Goal: Task Accomplishment & Management: Manage account settings

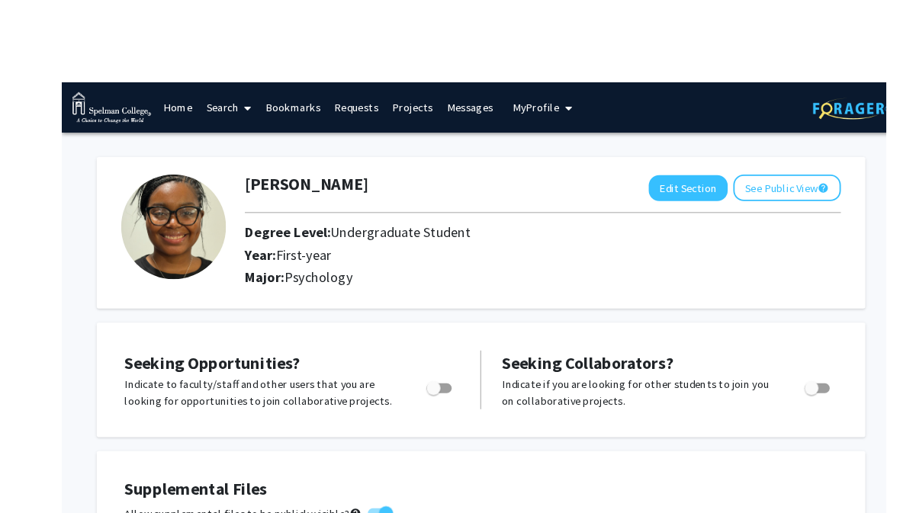
scroll to position [0, 15]
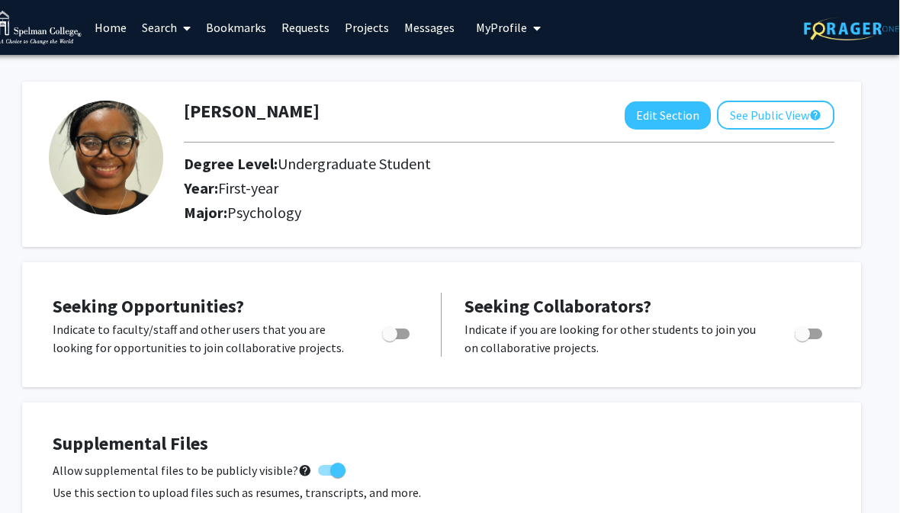
click at [668, 114] on button "Edit Section" at bounding box center [668, 115] width 86 height 28
select select "first-year"
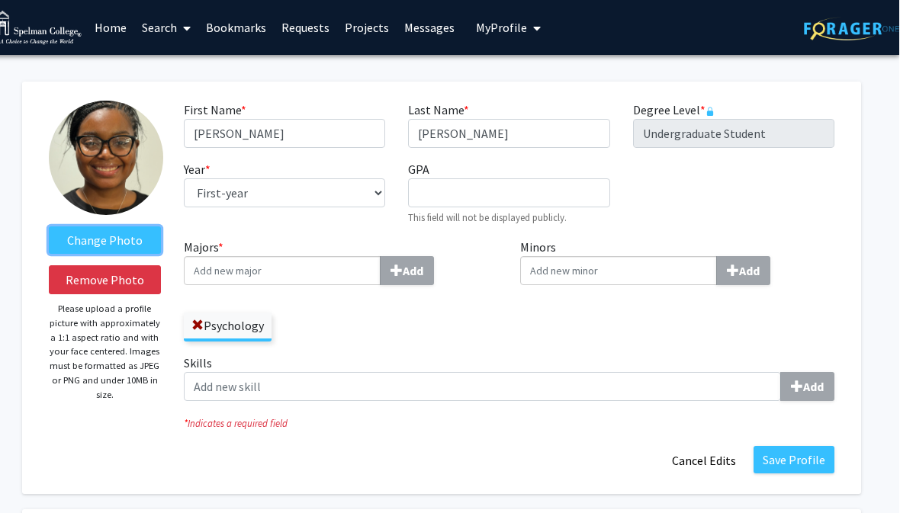
click at [137, 242] on label "Change Photo" at bounding box center [106, 239] width 112 height 27
click at [0, 0] on input "Change Photo" at bounding box center [0, 0] width 0 height 0
click at [139, 245] on label "Change Photo" at bounding box center [106, 239] width 112 height 27
click at [0, 0] on input "Change Photo" at bounding box center [0, 0] width 0 height 0
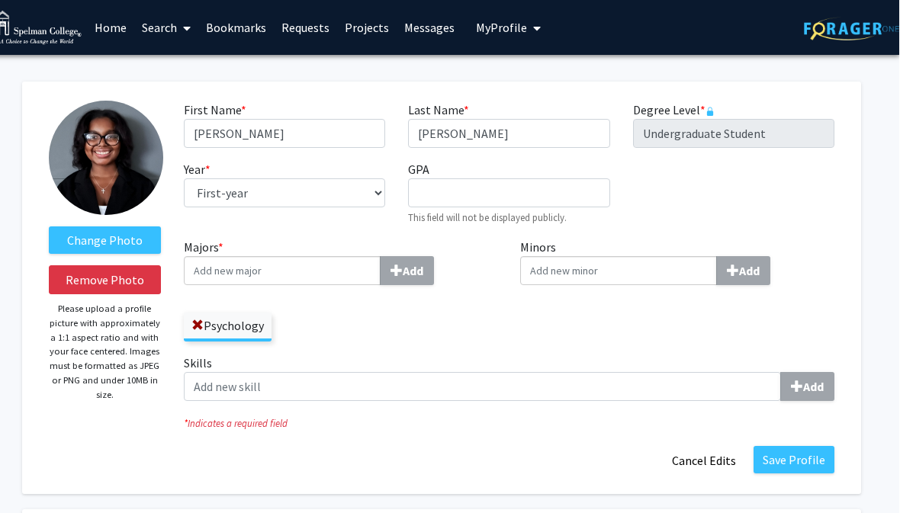
click at [488, 413] on div "* Indicates a required field" at bounding box center [509, 422] width 673 height 18
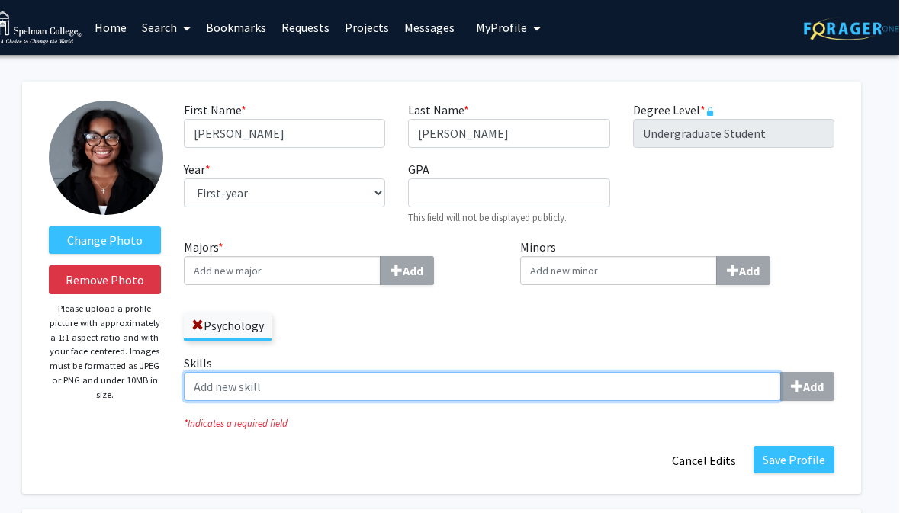
click at [474, 386] on input "Skills Add" at bounding box center [483, 386] width 597 height 29
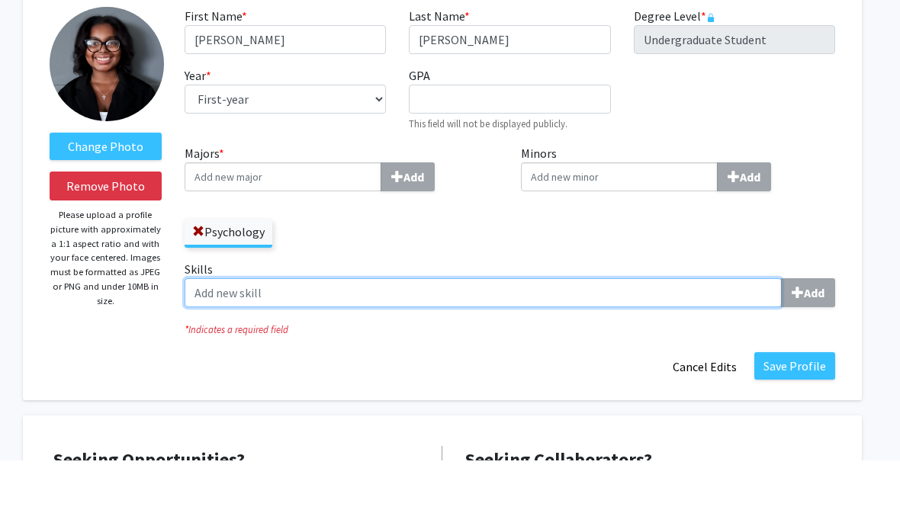
scroll to position [42, 15]
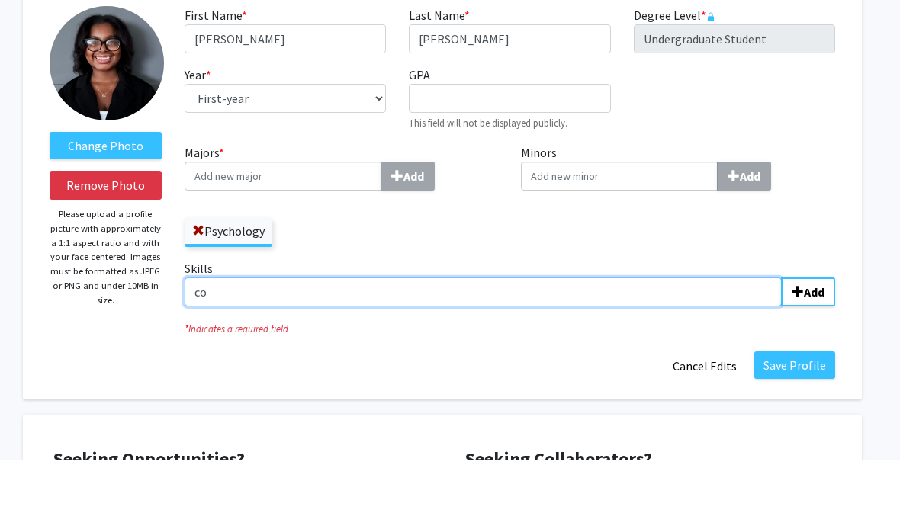
type input "c"
type input "Time management"
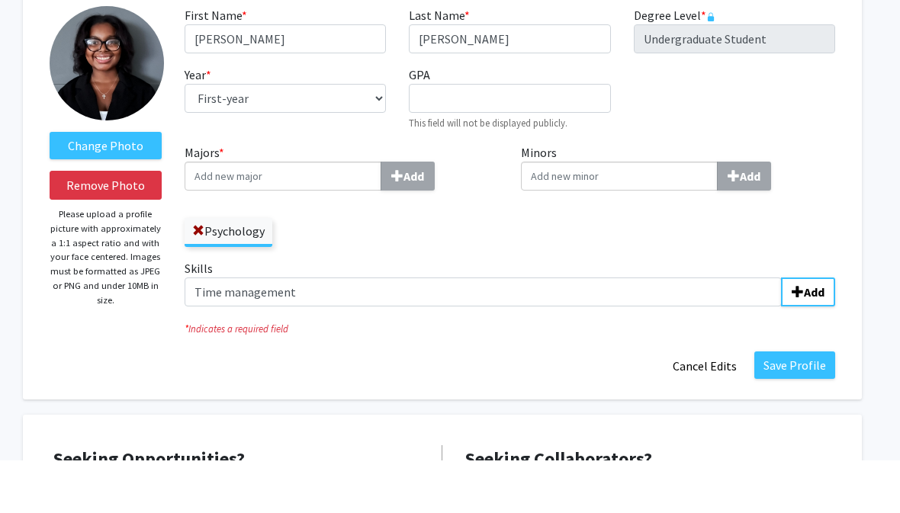
click at [818, 337] on b "Add" at bounding box center [814, 344] width 21 height 15
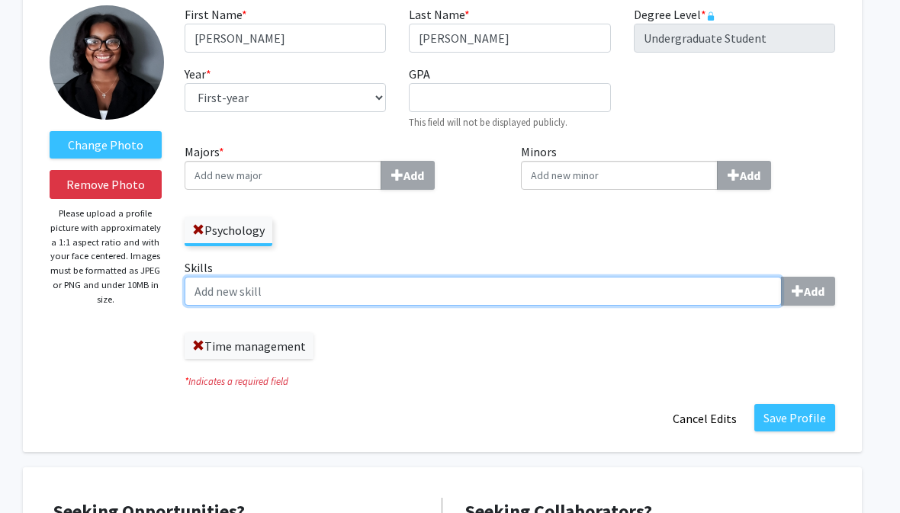
click at [637, 288] on input "Skills Add" at bounding box center [483, 291] width 597 height 29
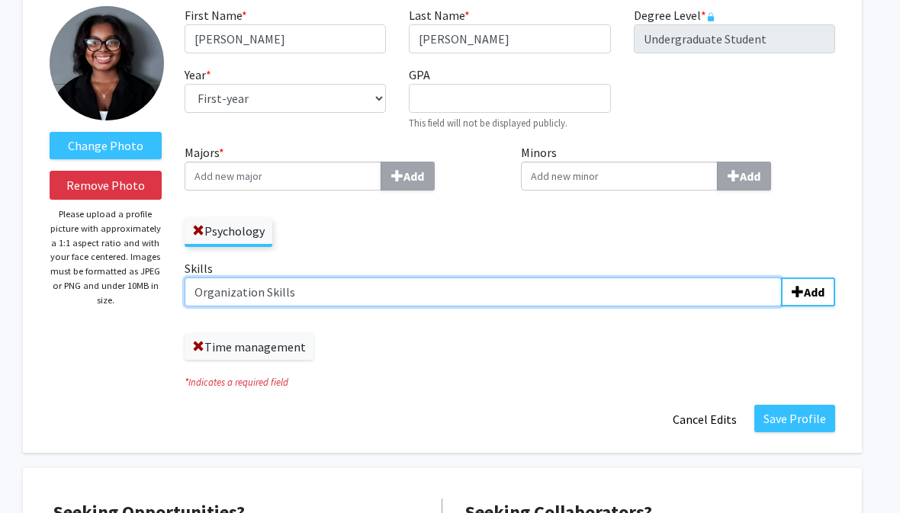
type input "Organization Skills"
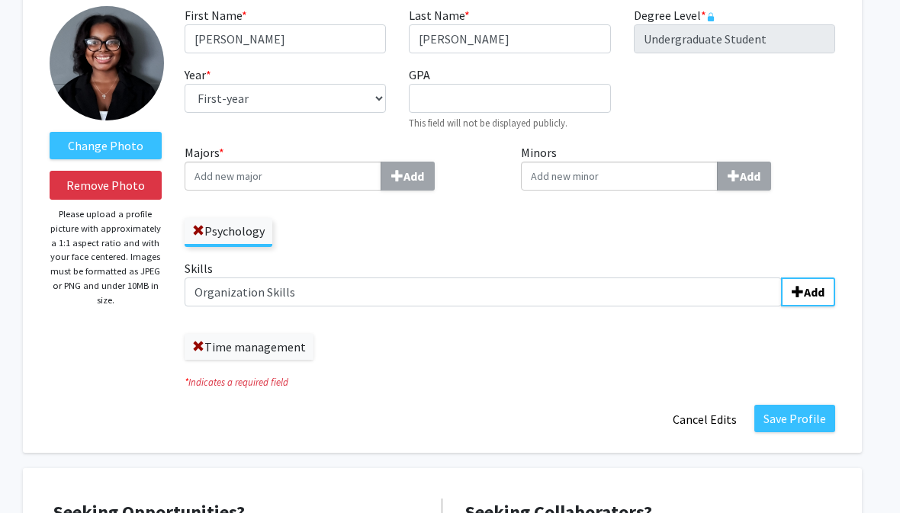
click at [811, 296] on b "Add" at bounding box center [814, 291] width 21 height 15
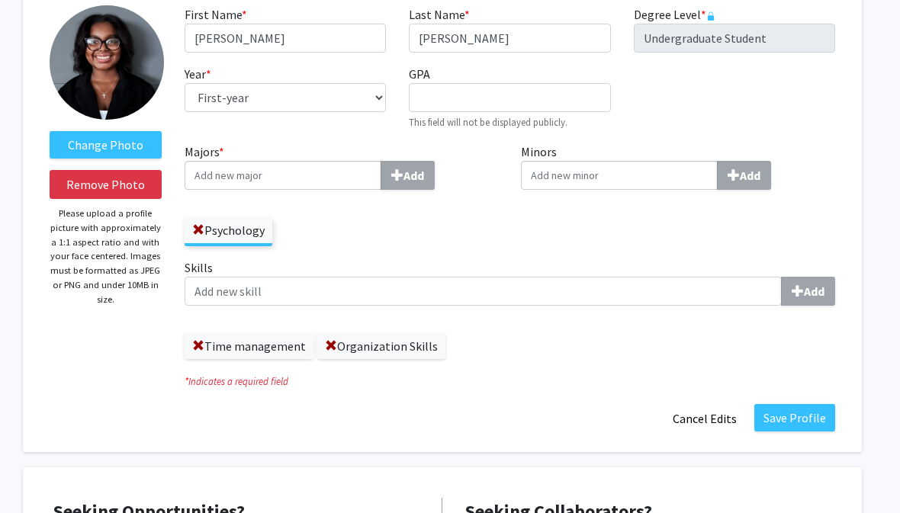
click at [789, 412] on button "Save Profile" at bounding box center [794, 418] width 81 height 27
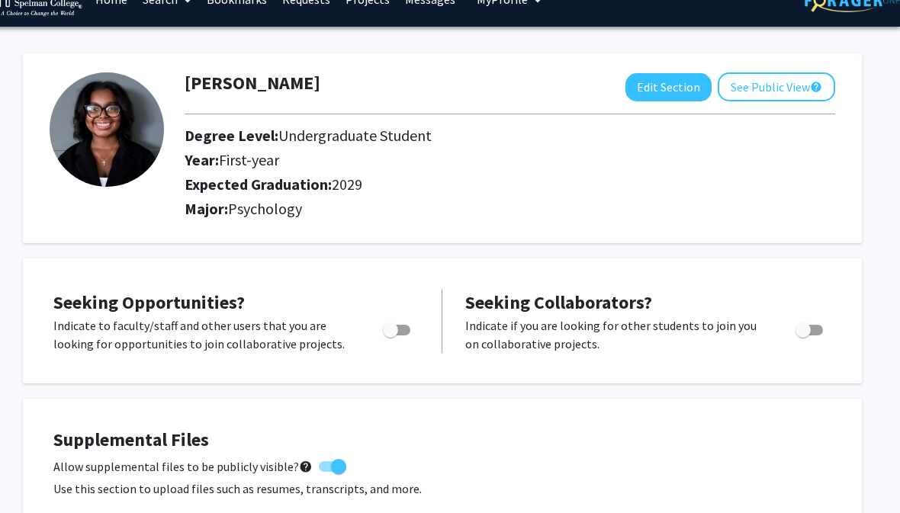
scroll to position [0, 15]
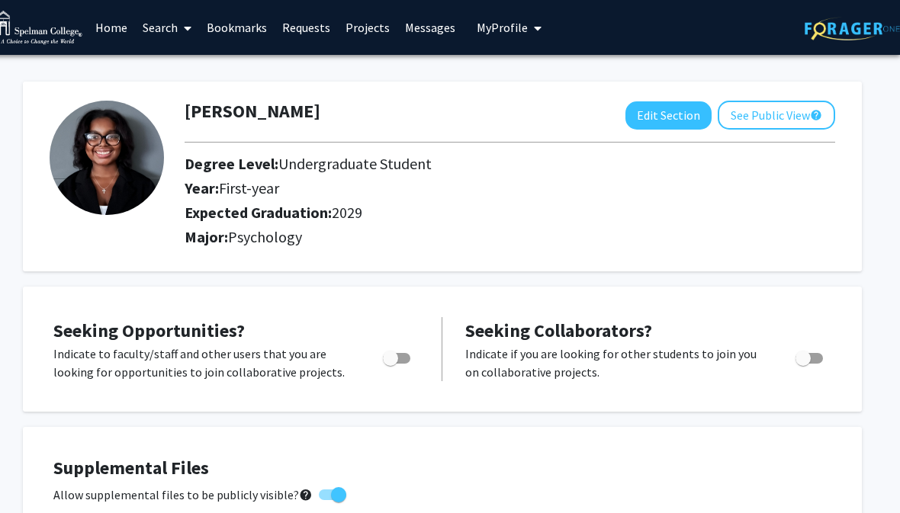
click at [768, 119] on button "See Public View help" at bounding box center [776, 115] width 117 height 29
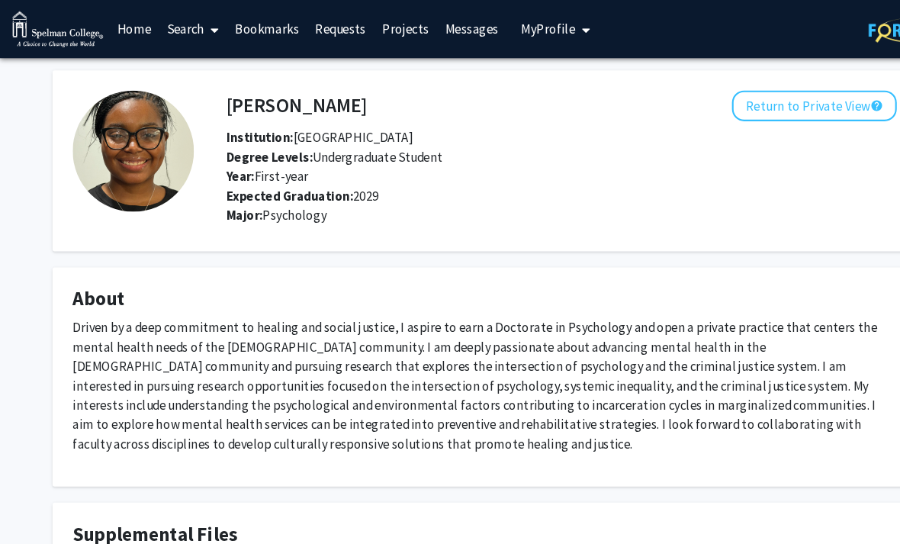
click at [718, 111] on button "Return to Private View help" at bounding box center [769, 99] width 156 height 29
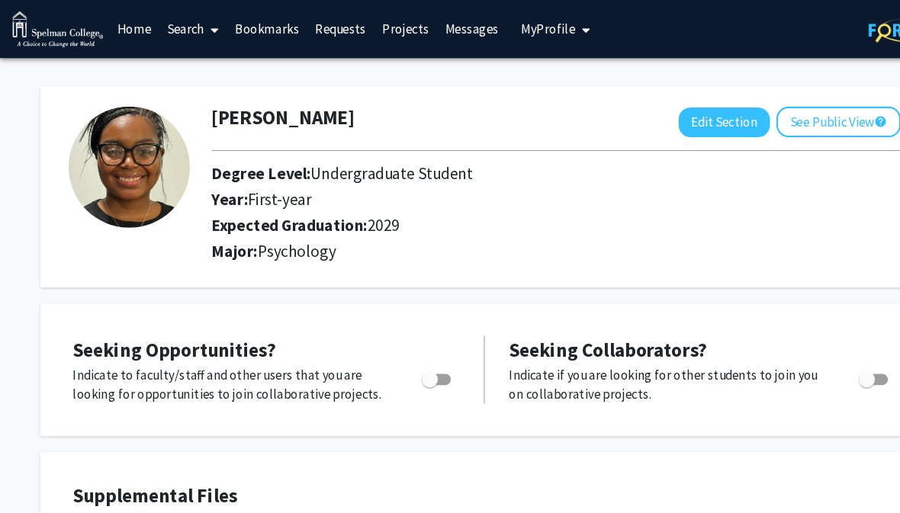
click at [682, 122] on button "Edit Section" at bounding box center [684, 115] width 86 height 28
select select "first-year"
select select "2029"
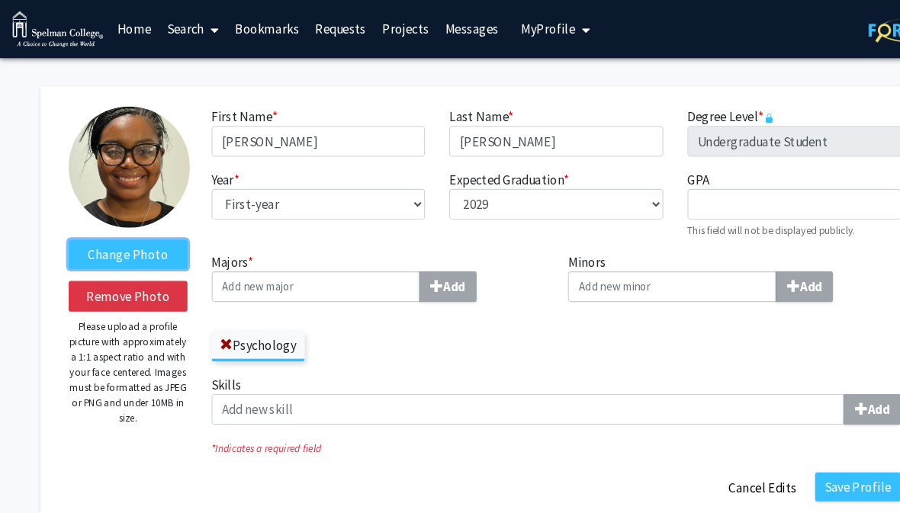
click at [96, 242] on label "Change Photo" at bounding box center [121, 239] width 112 height 27
click at [0, 0] on input "Change Photo" at bounding box center [0, 0] width 0 height 0
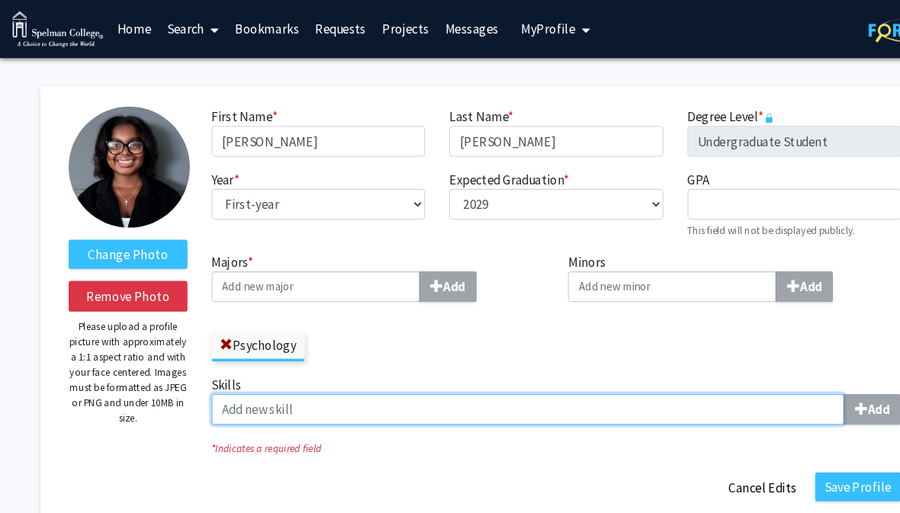
click at [310, 385] on input "Skills Add" at bounding box center [498, 386] width 597 height 29
type input "Time management"
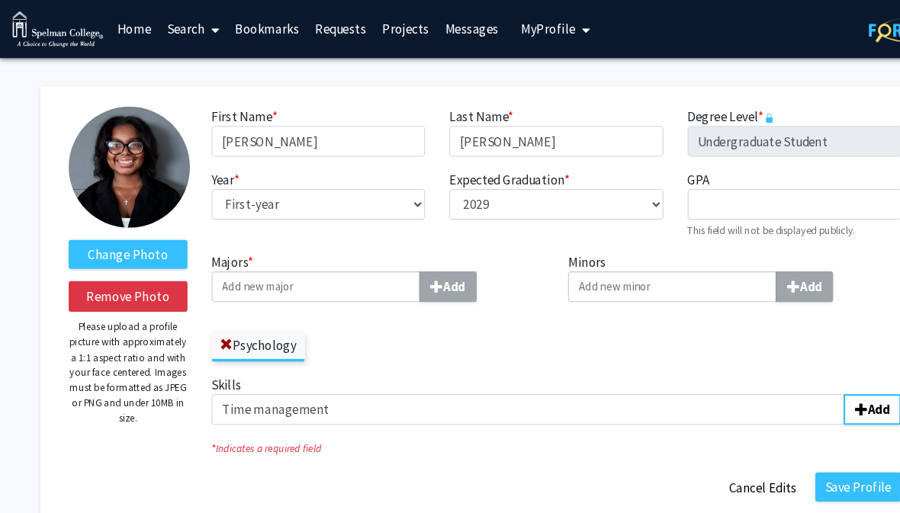
click at [825, 383] on b "Add" at bounding box center [829, 386] width 21 height 15
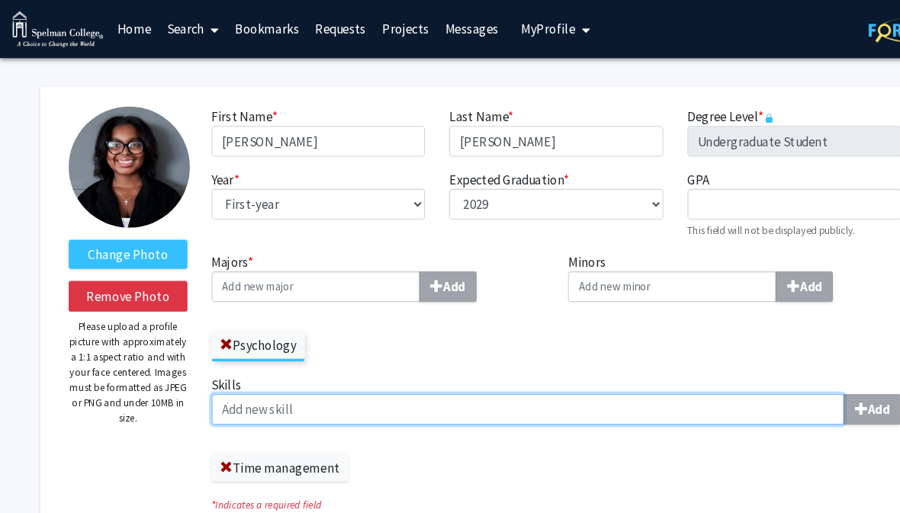
click at [514, 386] on input "Skills Add" at bounding box center [498, 386] width 597 height 29
type input "Organization skills"
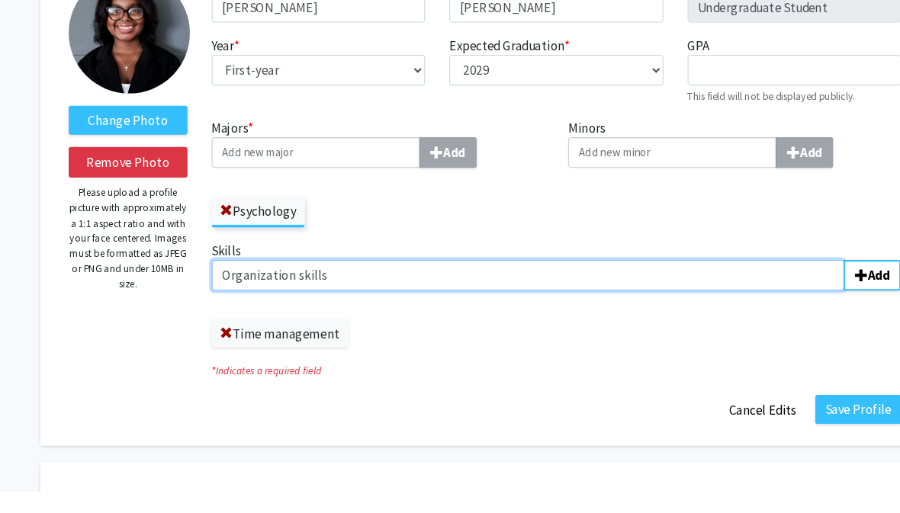
scroll to position [79, 0]
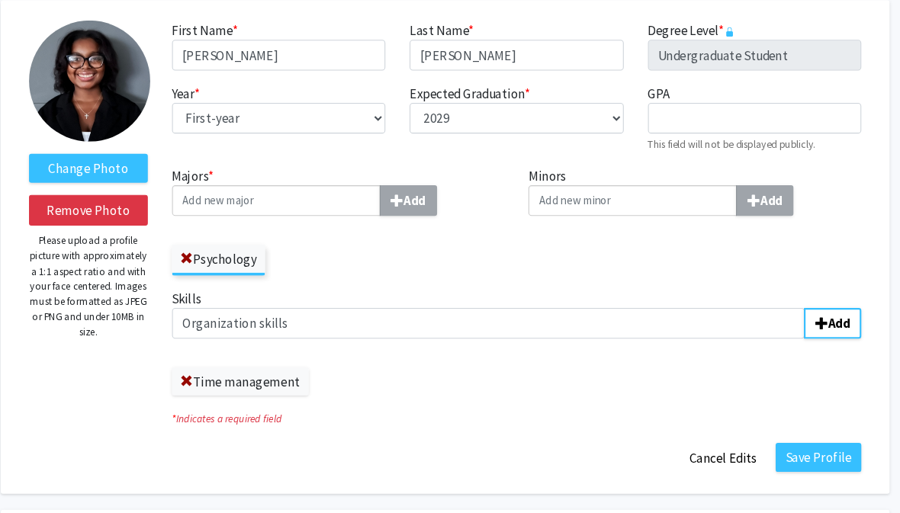
click at [795, 427] on button "Save Profile" at bounding box center [809, 433] width 81 height 27
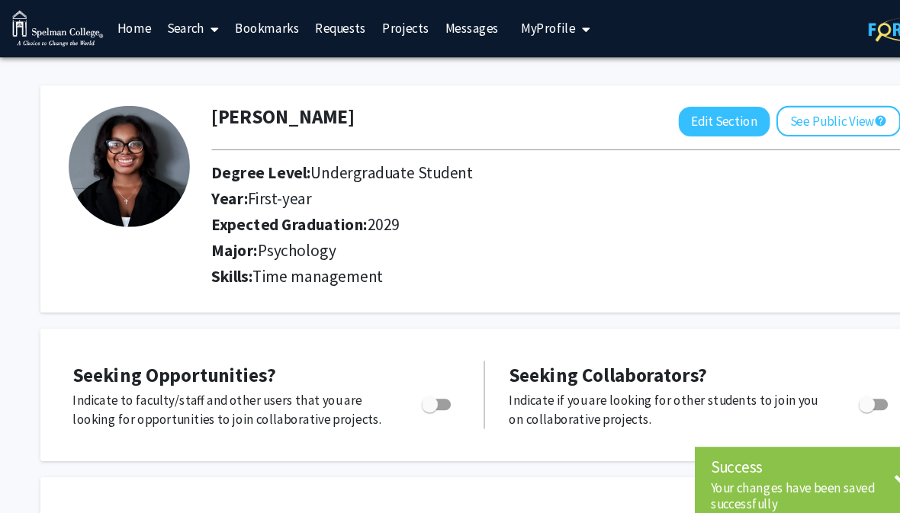
scroll to position [0, 0]
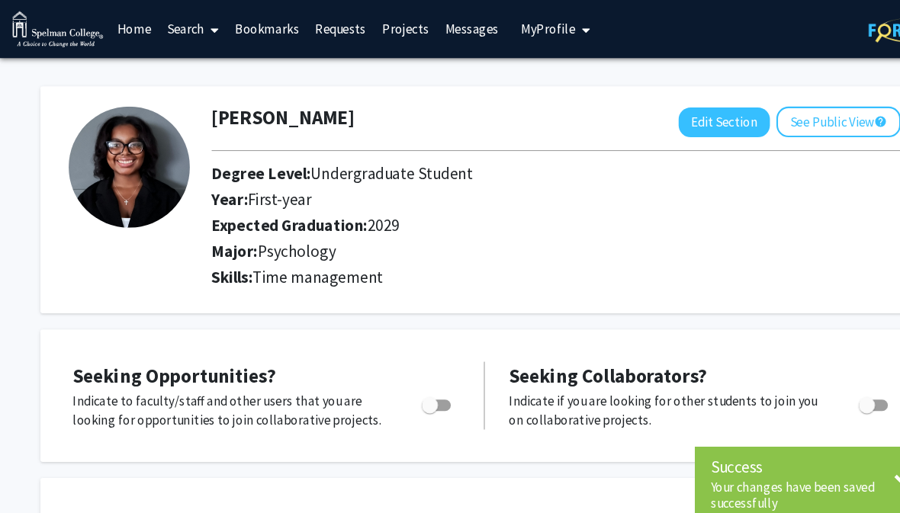
click at [684, 114] on button "Edit Section" at bounding box center [684, 115] width 86 height 28
select select "first-year"
select select "2029"
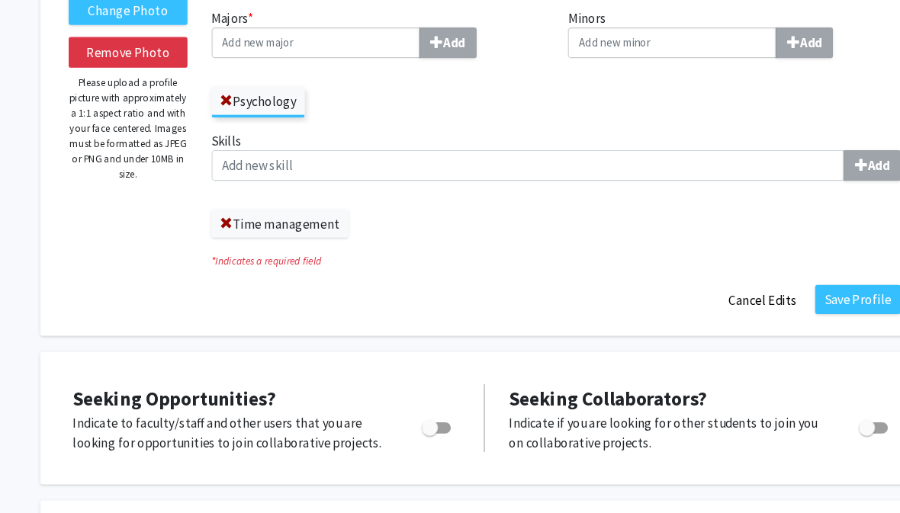
click at [818, 288] on button "Save Profile" at bounding box center [809, 281] width 81 height 27
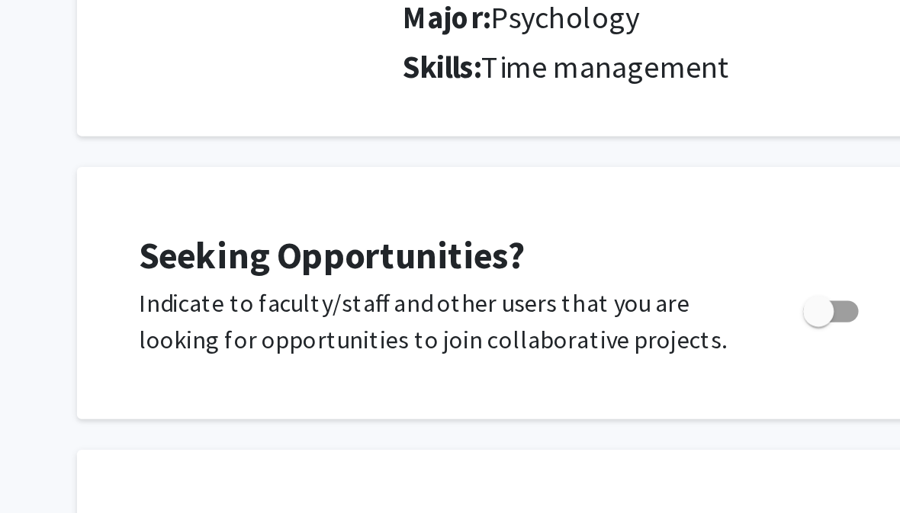
scroll to position [226, 0]
